Goal: Information Seeking & Learning: Learn about a topic

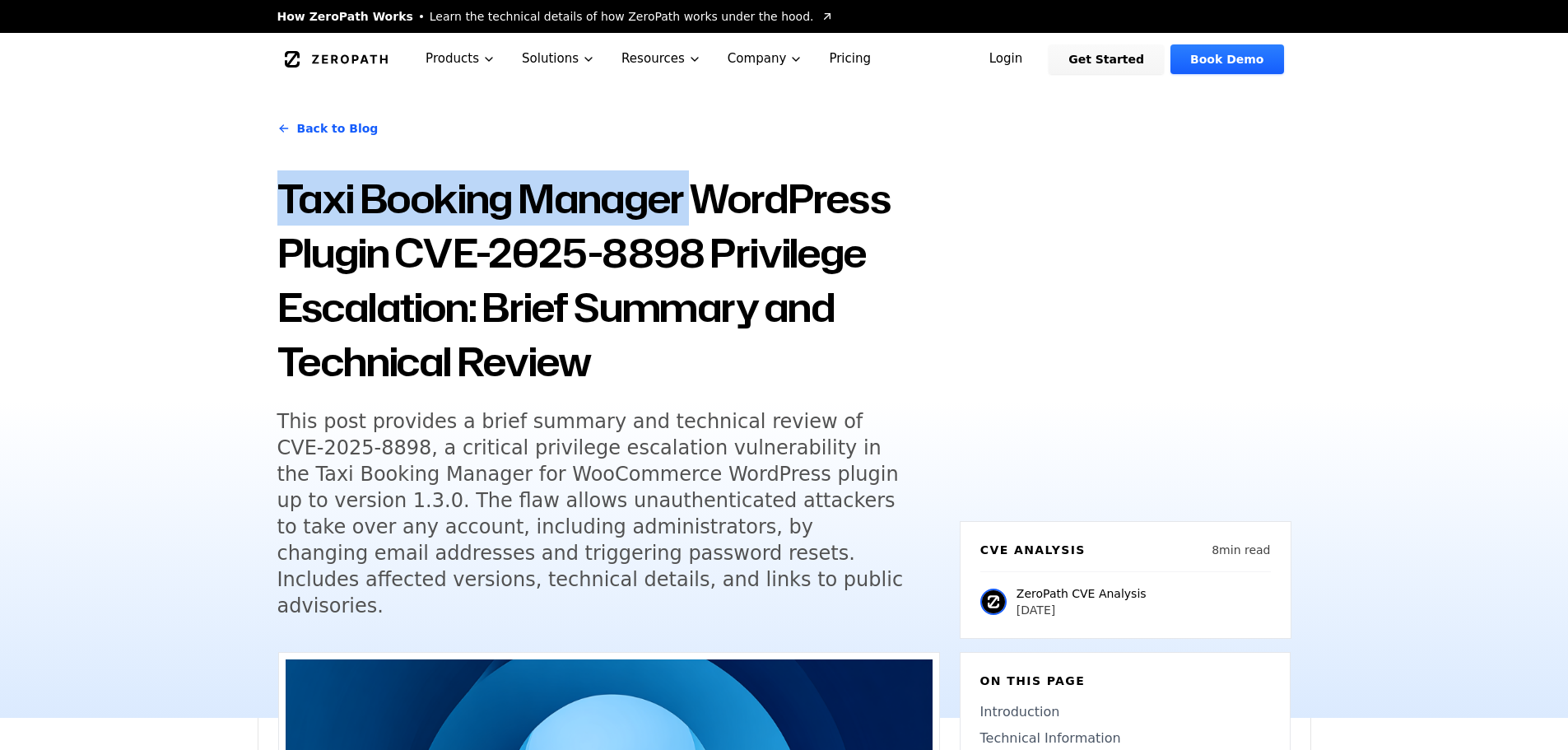
drag, startPoint x: 285, startPoint y: 196, endPoint x: 696, endPoint y: 208, distance: 411.2
click at [696, 208] on h1 "Taxi Booking Manager WordPress Plugin CVE-2025-8898 Privilege Escalation: Brief…" at bounding box center [608, 280] width 663 height 217
copy h1 "Taxi Booking Manager"
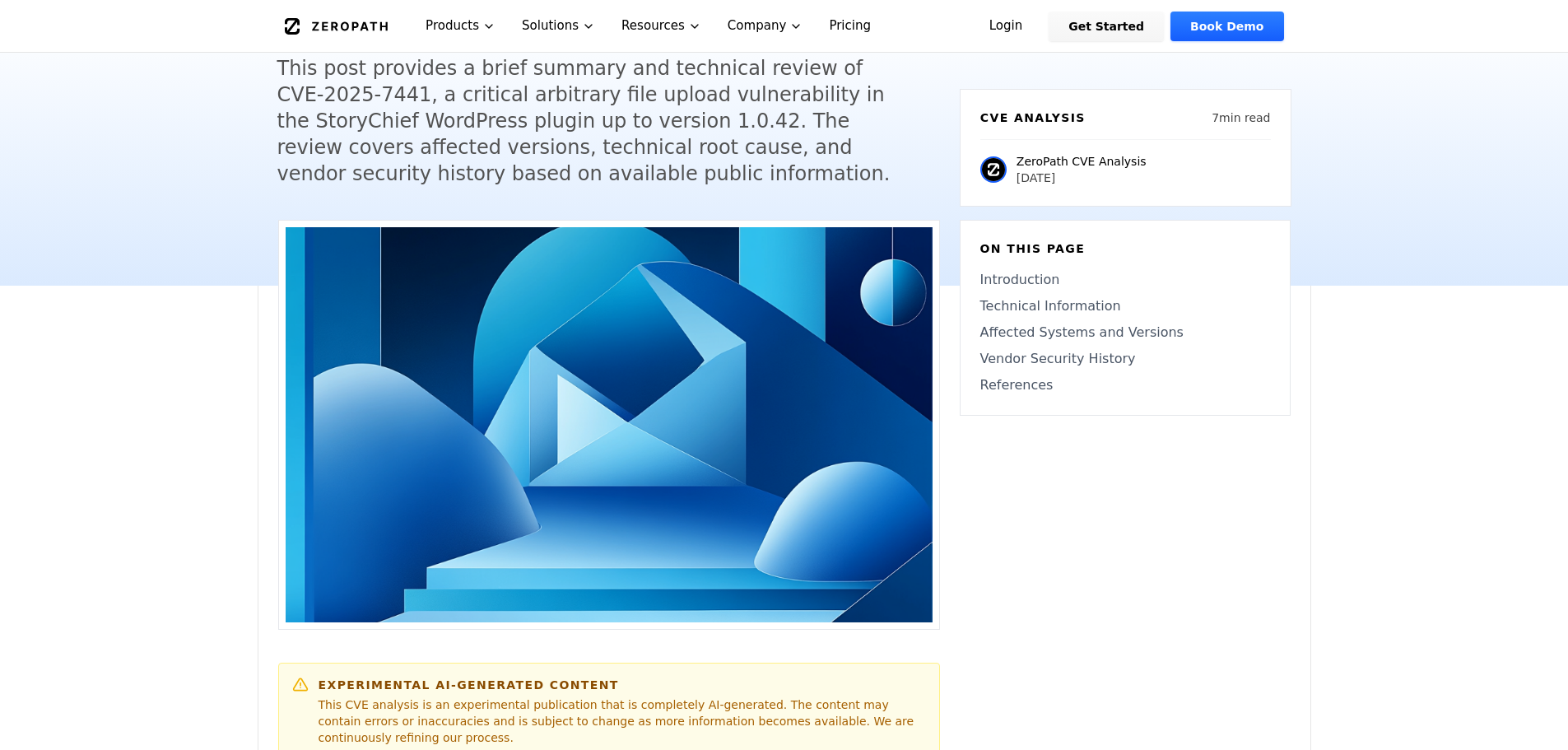
scroll to position [83, 0]
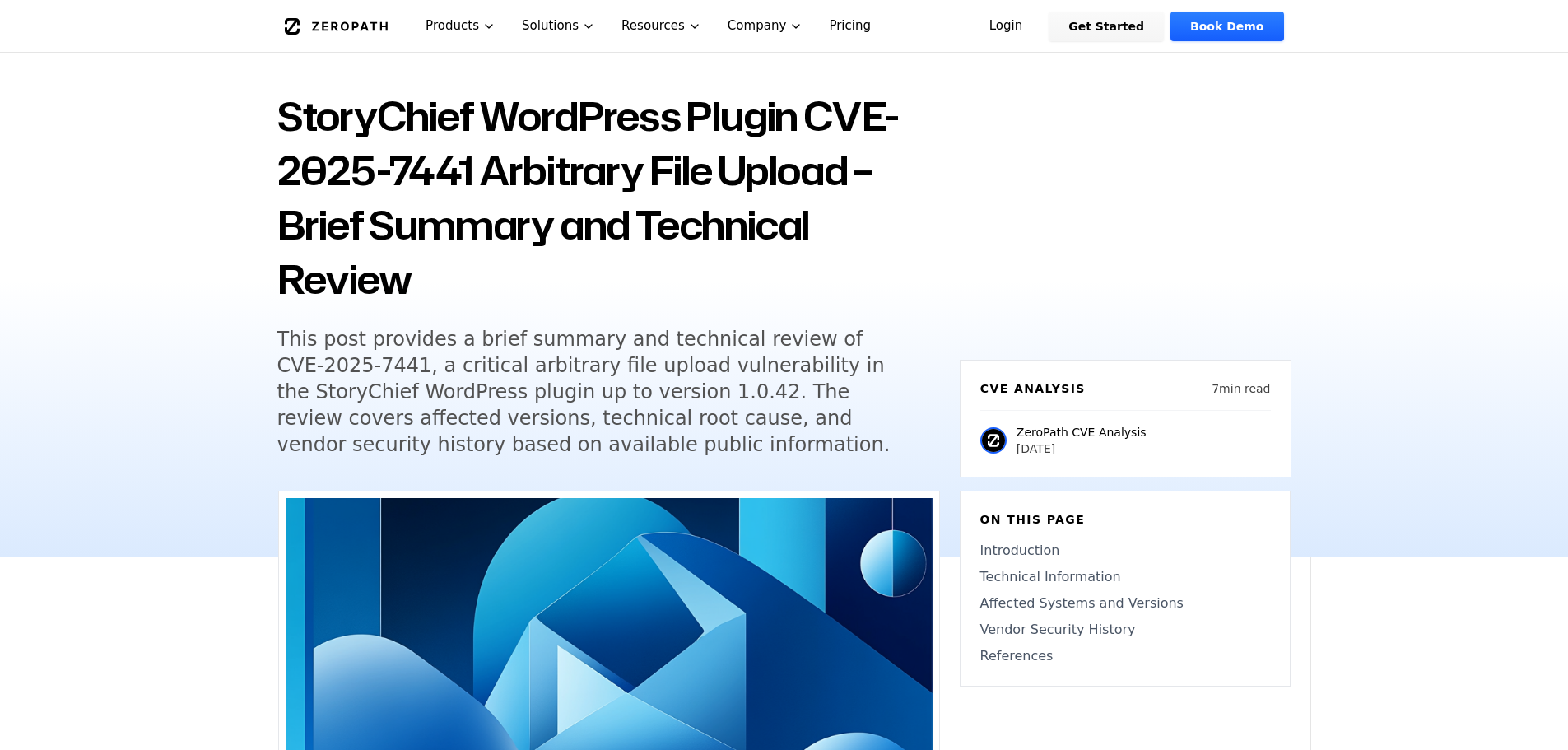
click at [332, 114] on h1 "StoryChief WordPress Plugin CVE-2025-7441 Arbitrary File Upload – Brief Summary…" at bounding box center [608, 197] width 663 height 217
click at [333, 114] on h1 "StoryChief WordPress Plugin CVE-2025-7441 Arbitrary File Upload – Brief Summary…" at bounding box center [608, 197] width 663 height 217
copy h1 "StoryChief"
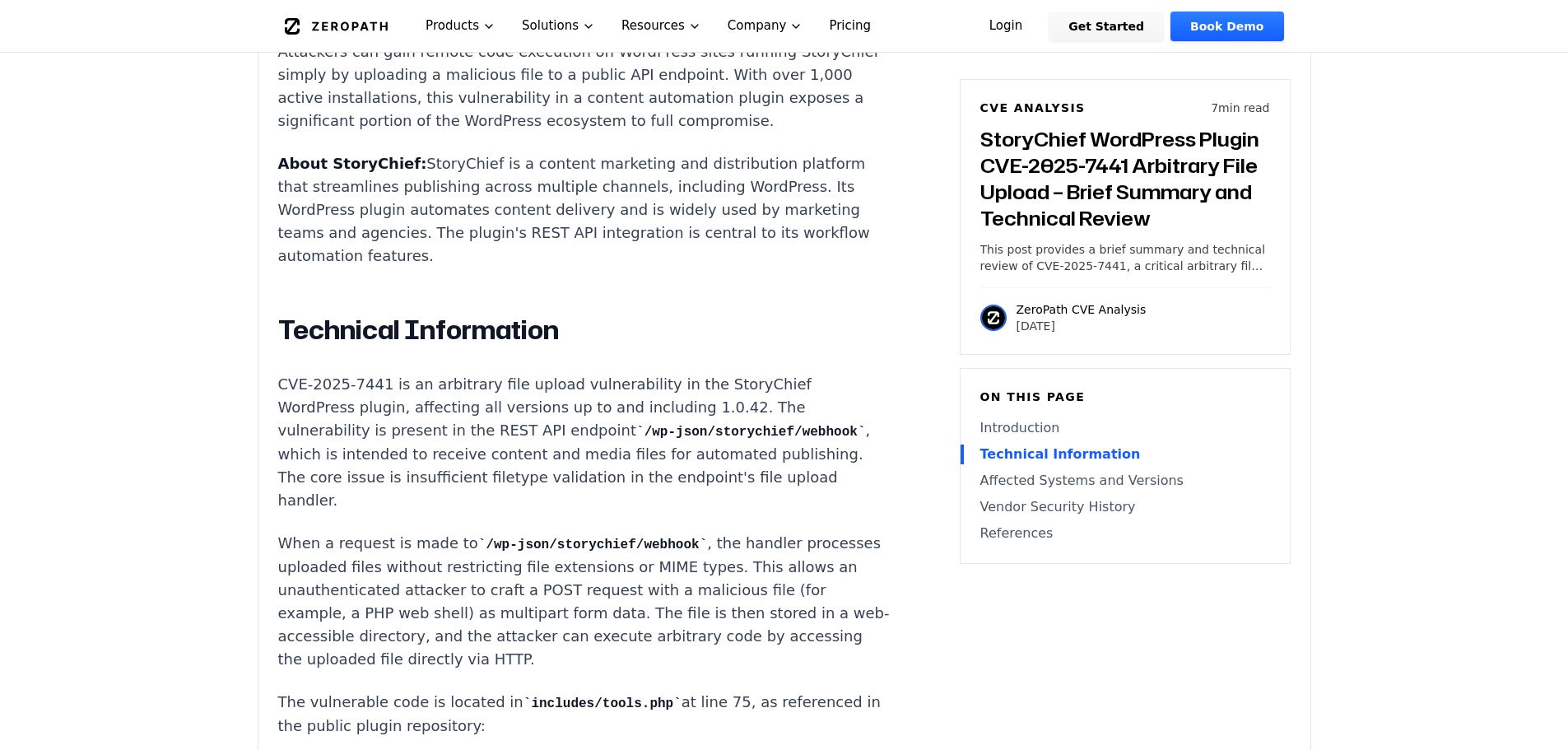
scroll to position [1564, 0]
